Goal: Ask a question: Seek information or help from site administrators or community

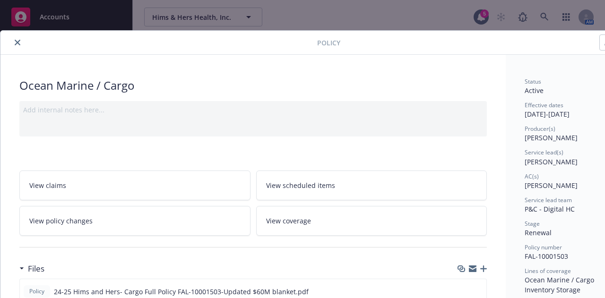
click at [21, 45] on button "close" at bounding box center [17, 42] width 11 height 11
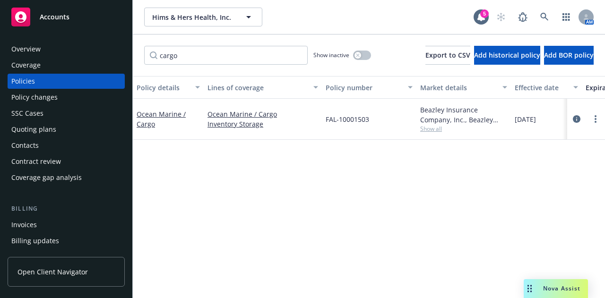
click at [564, 285] on span "Nova Assist" at bounding box center [561, 289] width 37 height 8
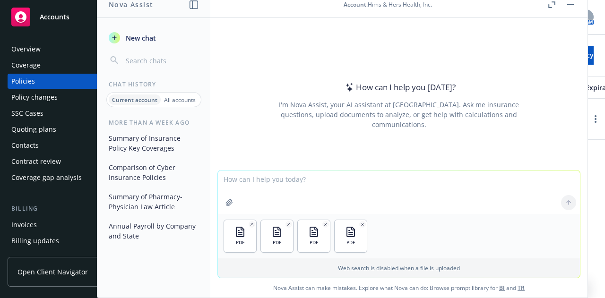
click at [264, 189] on textarea at bounding box center [399, 192] width 362 height 43
type textarea "H"
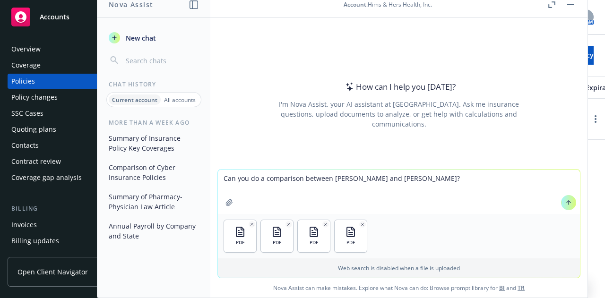
click at [433, 183] on textarea "Can you do a comparison between [PERSON_NAME] and [PERSON_NAME]?" at bounding box center [399, 192] width 362 height 44
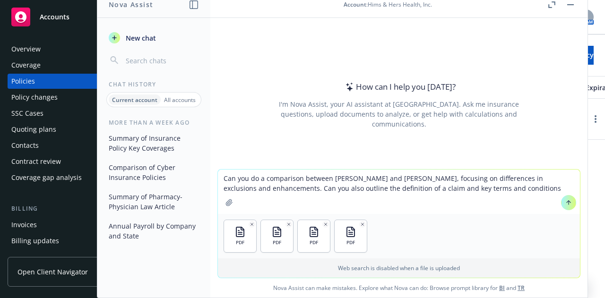
type textarea "Can you do a comparison between [PERSON_NAME] and [PERSON_NAME], focusing on di…"
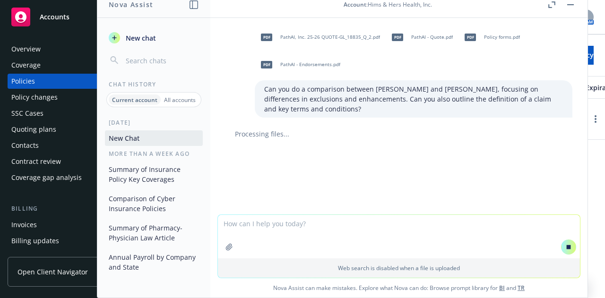
click at [300, 229] on textarea at bounding box center [399, 236] width 362 height 43
click at [570, 129] on div "Processing files..." at bounding box center [399, 134] width 362 height 10
click at [382, 82] on div "Can you do a comparison between [PERSON_NAME] and [PERSON_NAME], focusing on di…" at bounding box center [414, 98] width 318 height 37
click at [424, 83] on div "Can you do a comparison between [PERSON_NAME] and [PERSON_NAME], focusing on di…" at bounding box center [414, 98] width 318 height 37
drag, startPoint x: 424, startPoint y: 83, endPoint x: 441, endPoint y: 94, distance: 19.5
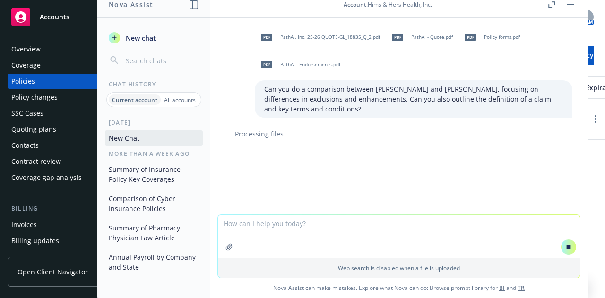
click at [441, 94] on p "Can you do a comparison between [PERSON_NAME] and [PERSON_NAME], focusing on di…" at bounding box center [413, 99] width 299 height 30
click at [468, 97] on p "Can you do a comparison between [PERSON_NAME] and [PERSON_NAME], focusing on di…" at bounding box center [413, 99] width 299 height 30
click at [320, 92] on p "Can you do a comparison between [PERSON_NAME] and [PERSON_NAME], focusing on di…" at bounding box center [413, 99] width 299 height 30
click at [352, 226] on textarea at bounding box center [399, 236] width 362 height 43
click at [351, 97] on p "Can you do a comparison between [PERSON_NAME] and [PERSON_NAME], focusing on di…" at bounding box center [413, 99] width 299 height 30
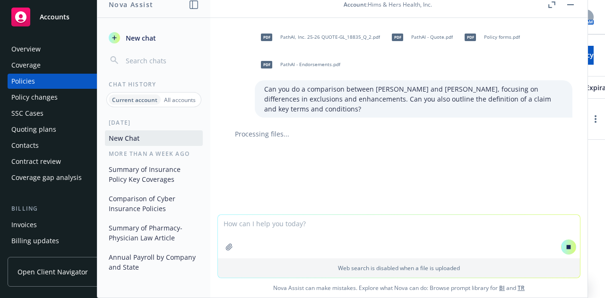
drag, startPoint x: 293, startPoint y: 125, endPoint x: 265, endPoint y: 168, distance: 51.5
click at [265, 168] on div "pdf PathAI, Inc. 25-26 QUOTE-GL_18835_Q_2.pdf pdf PathAI - Quote.pdf pdf Policy…" at bounding box center [398, 116] width 377 height 197
click at [334, 100] on p "Can you do a comparison between [PERSON_NAME] and [PERSON_NAME], focusing on di…" at bounding box center [413, 99] width 299 height 30
click at [334, 90] on p "Can you do a comparison between [PERSON_NAME] and [PERSON_NAME], focusing on di…" at bounding box center [413, 99] width 299 height 30
drag, startPoint x: 314, startPoint y: 96, endPoint x: 309, endPoint y: 101, distance: 7.7
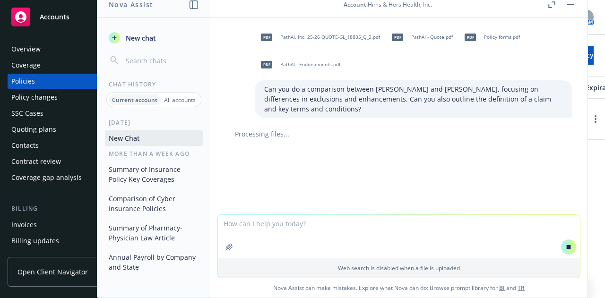
click at [309, 101] on p "Can you do a comparison between [PERSON_NAME] and [PERSON_NAME], focusing on di…" at bounding box center [413, 99] width 299 height 30
click at [487, 95] on p "Can you do a comparison between [PERSON_NAME] and [PERSON_NAME], focusing on di…" at bounding box center [413, 99] width 299 height 30
click at [272, 99] on p "Can you do a comparison between [PERSON_NAME] and [PERSON_NAME], focusing on di…" at bounding box center [413, 99] width 299 height 30
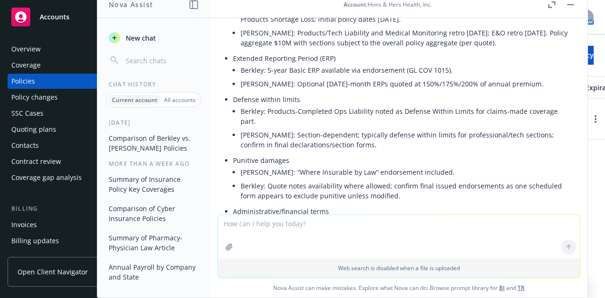
scroll to position [1243, 0]
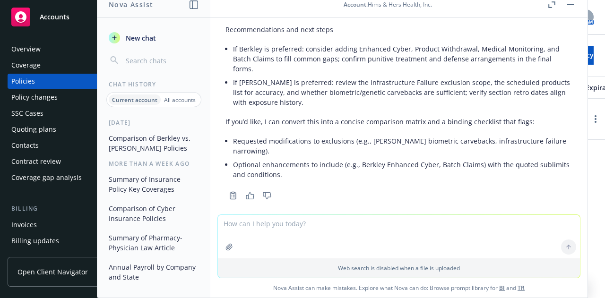
click at [266, 214] on div at bounding box center [399, 219] width 362 height 11
click at [270, 219] on textarea at bounding box center [399, 236] width 362 height 43
type textarea "W"
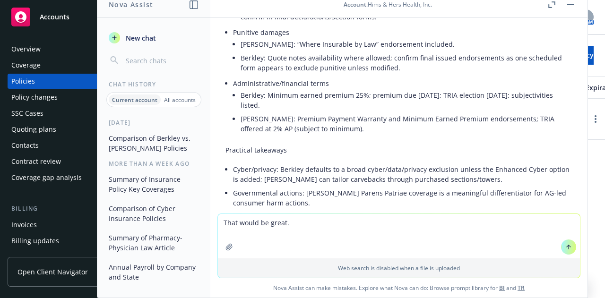
scroll to position [1244, 0]
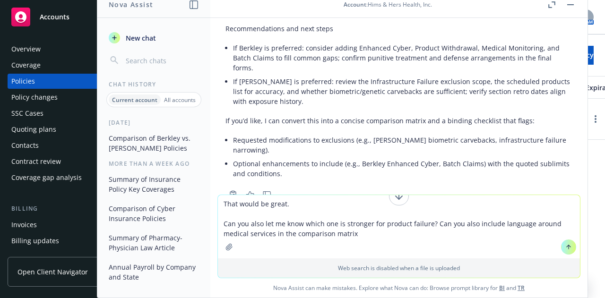
type textarea "That would be great. Can you also let me know which one is stronger for product…"
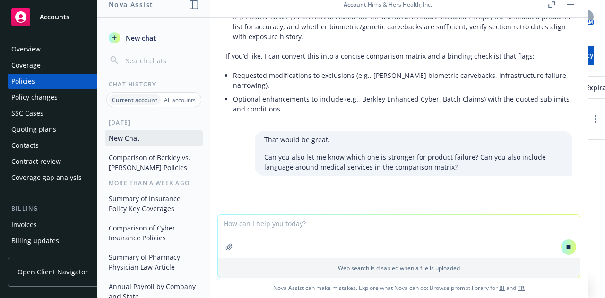
scroll to position [1314, 0]
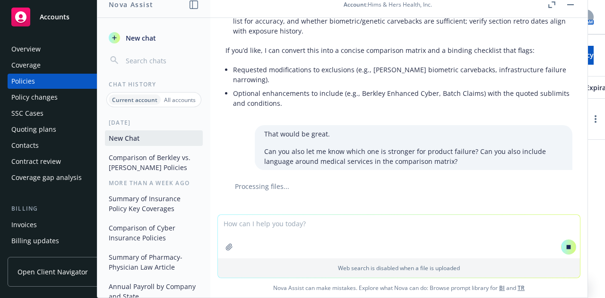
click at [386, 155] on p "Can you also let me know which one is stronger for product failure? Can you als…" at bounding box center [413, 157] width 299 height 20
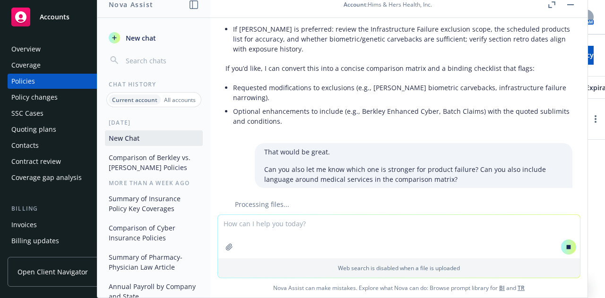
scroll to position [1318, 0]
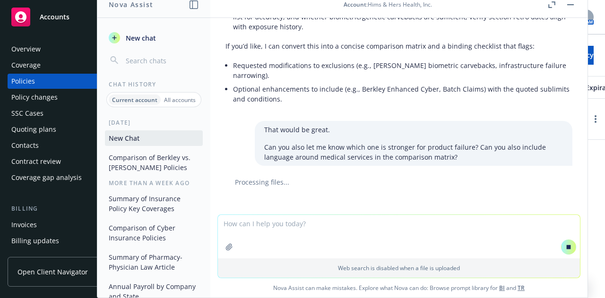
click at [328, 220] on textarea at bounding box center [399, 236] width 362 height 43
click at [328, 218] on textarea at bounding box center [399, 236] width 362 height 43
